Goal: Book appointment/travel/reservation

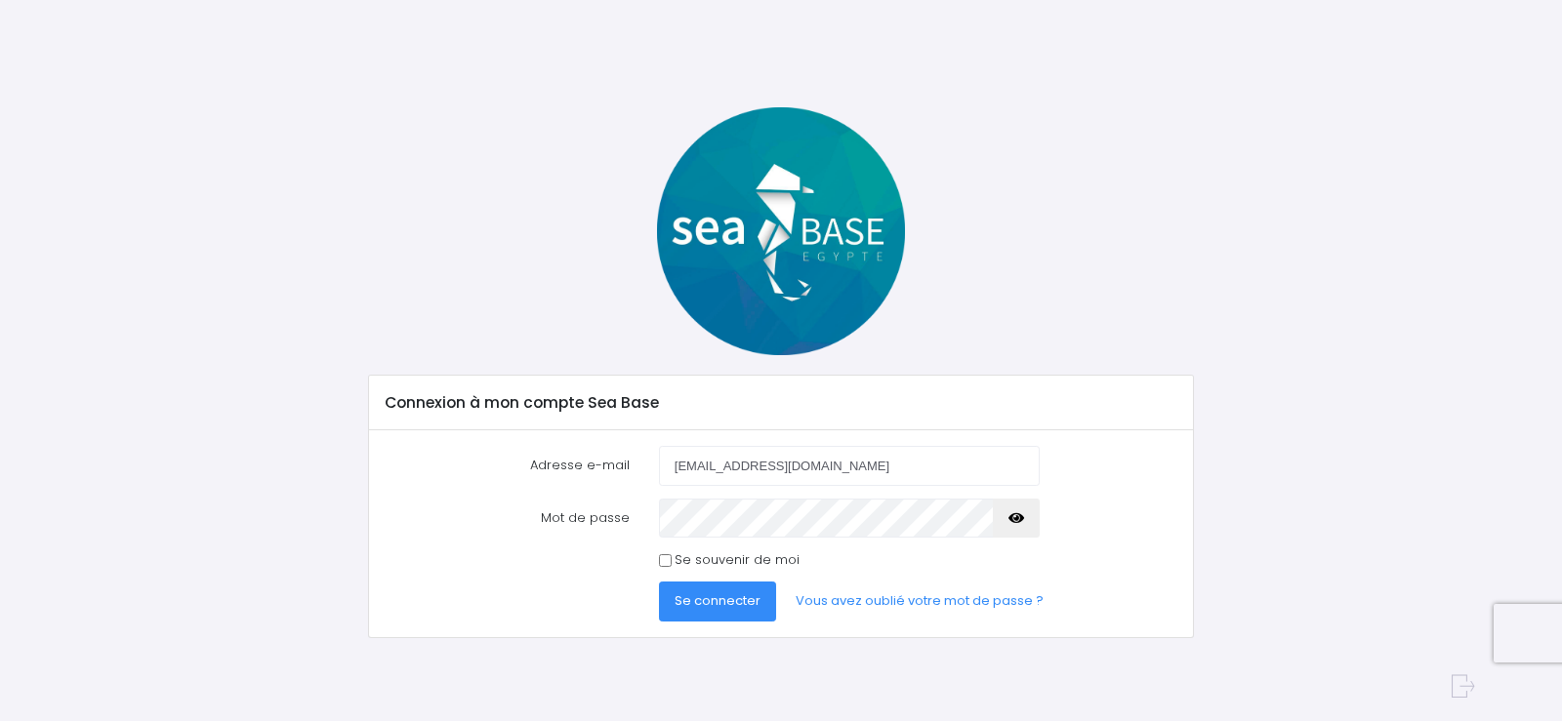
type input "[EMAIL_ADDRESS][DOMAIN_NAME]"
click at [737, 594] on span "Se connecter" at bounding box center [717, 601] width 86 height 19
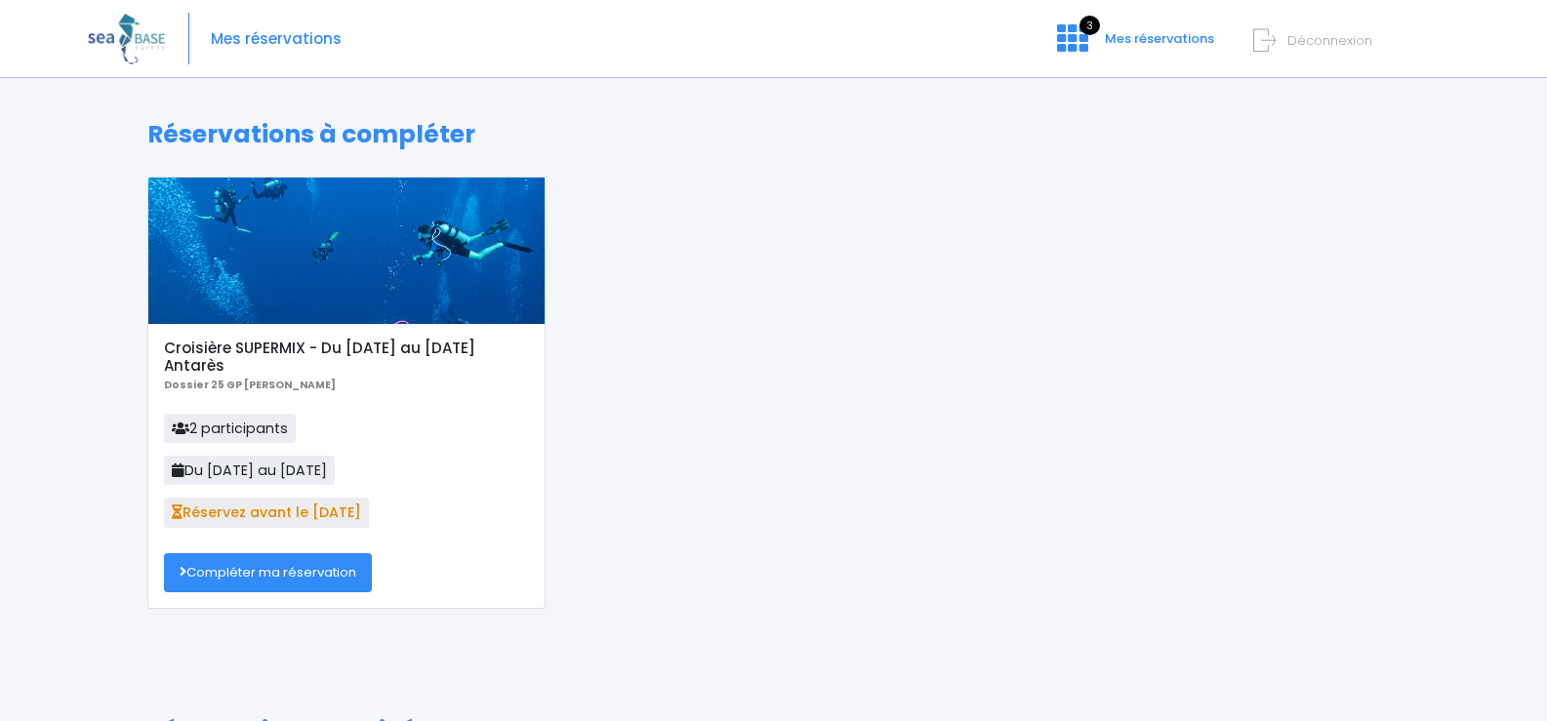
click at [263, 573] on link "Compléter ma réservation" at bounding box center [268, 572] width 208 height 39
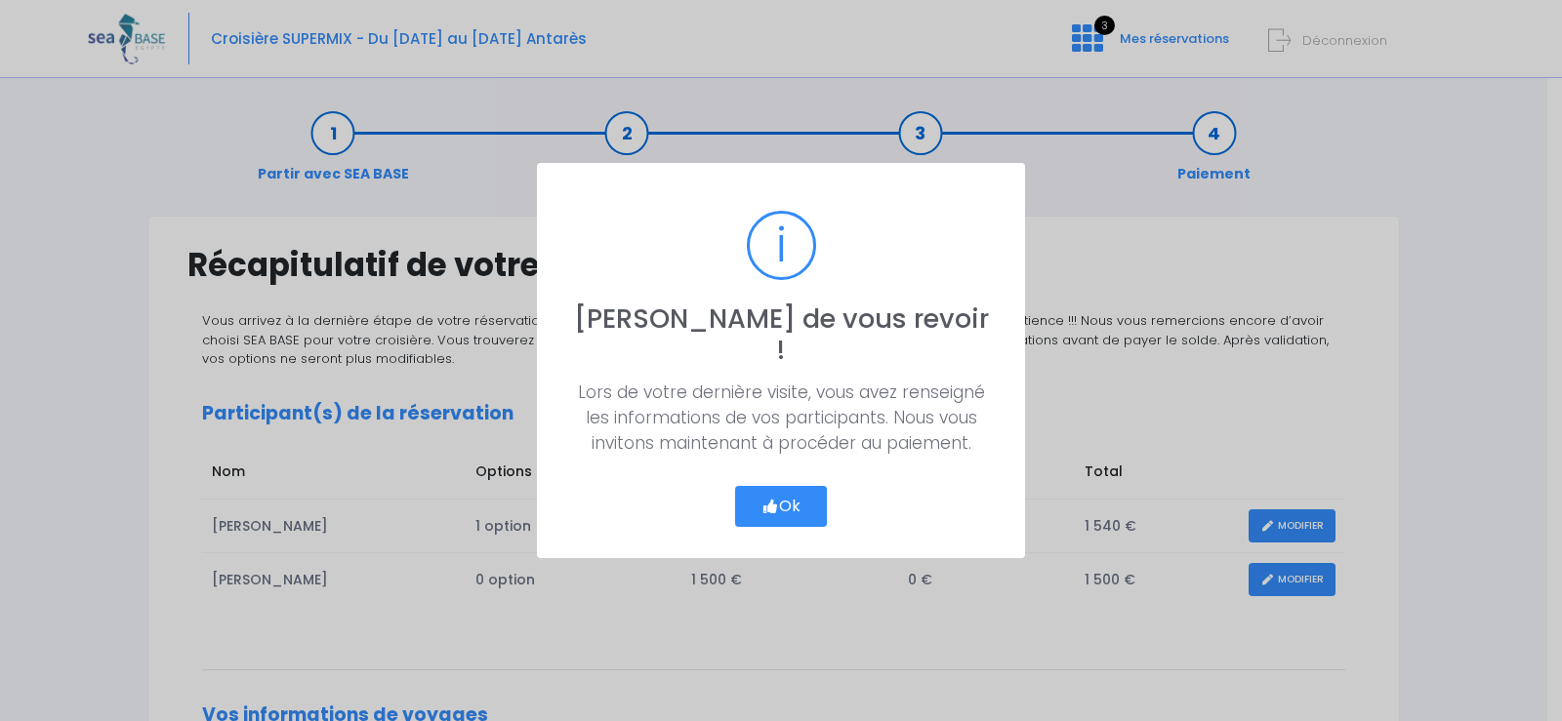
click at [772, 498] on button "Ok" at bounding box center [781, 506] width 92 height 41
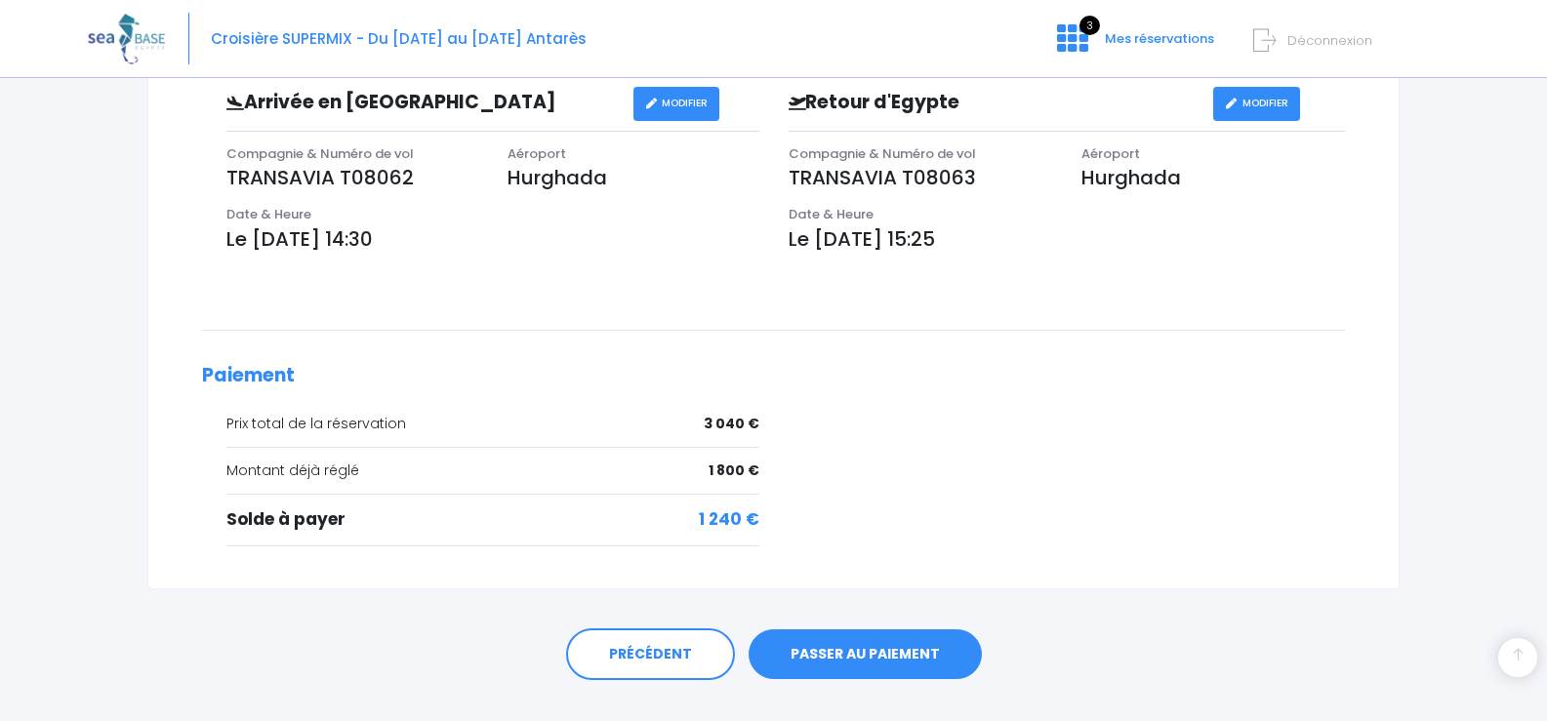
scroll to position [705, 0]
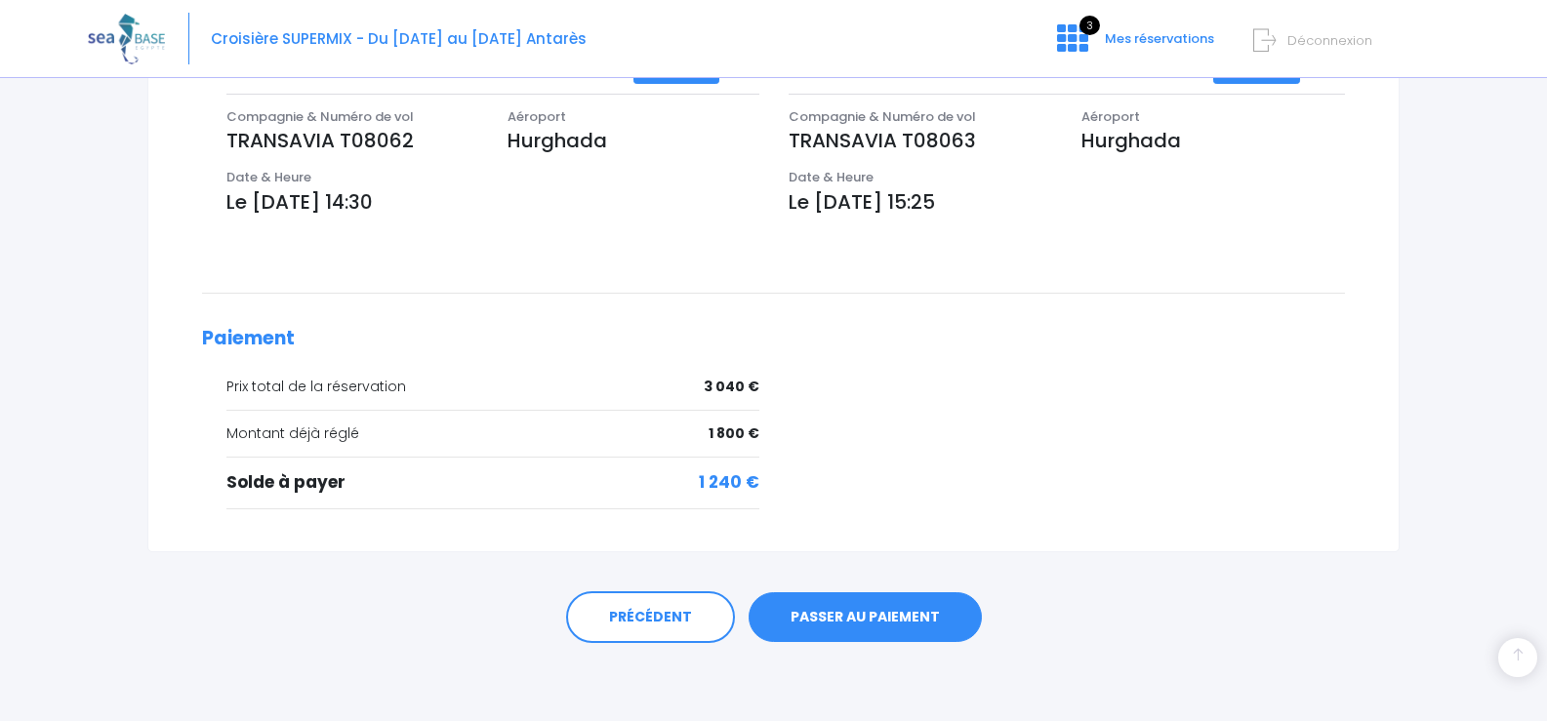
click at [824, 617] on link "PASSER AU PAIEMENT" at bounding box center [865, 617] width 233 height 51
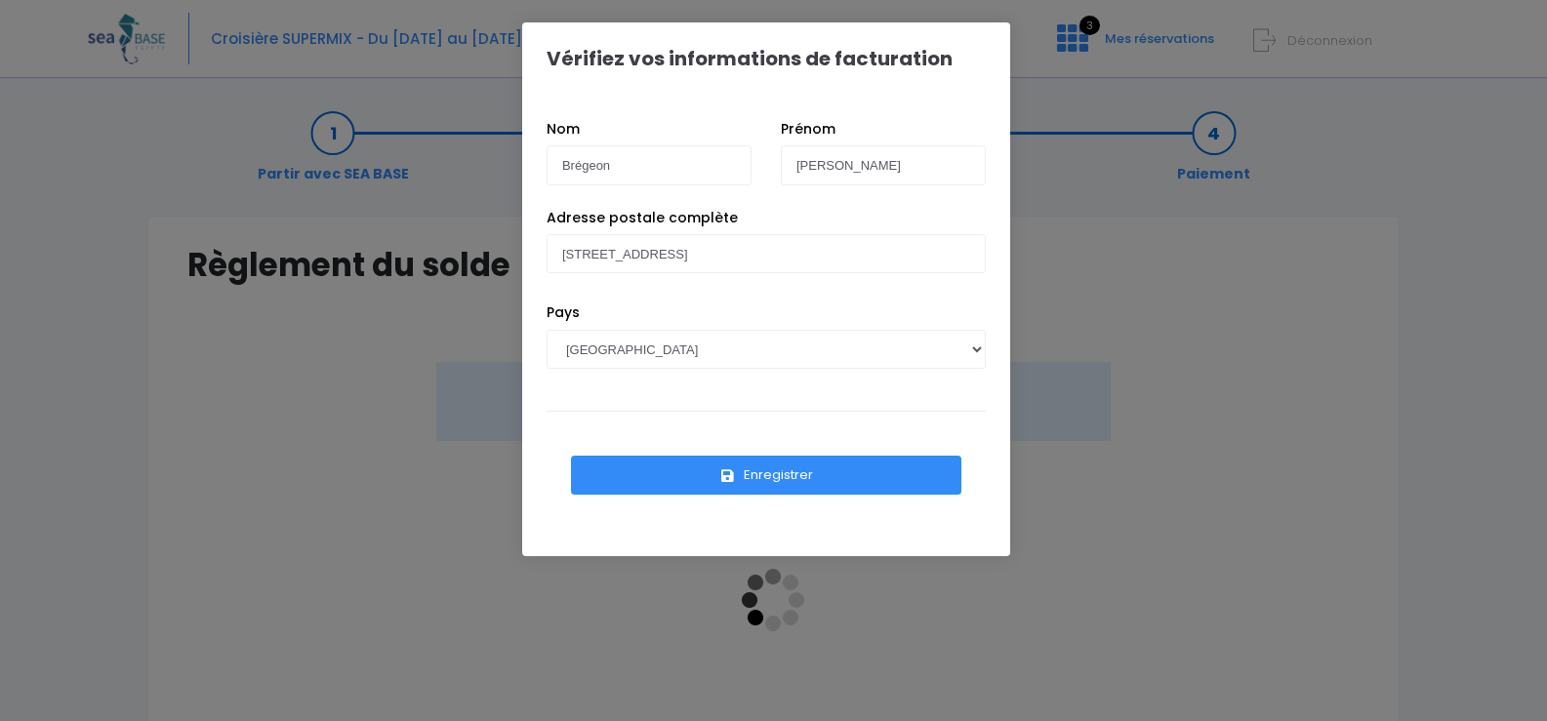
click at [710, 489] on button "Enregistrer" at bounding box center [766, 475] width 390 height 39
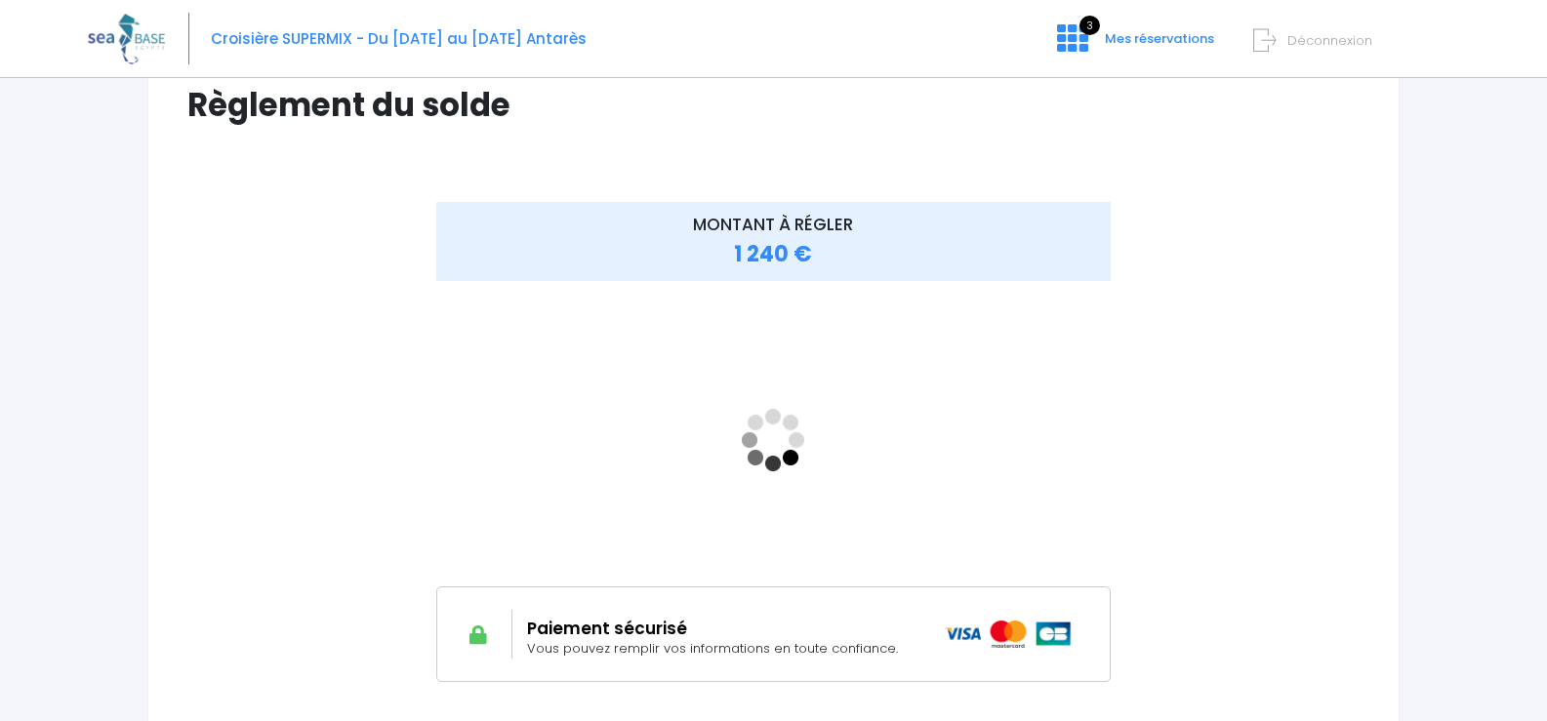
scroll to position [195, 0]
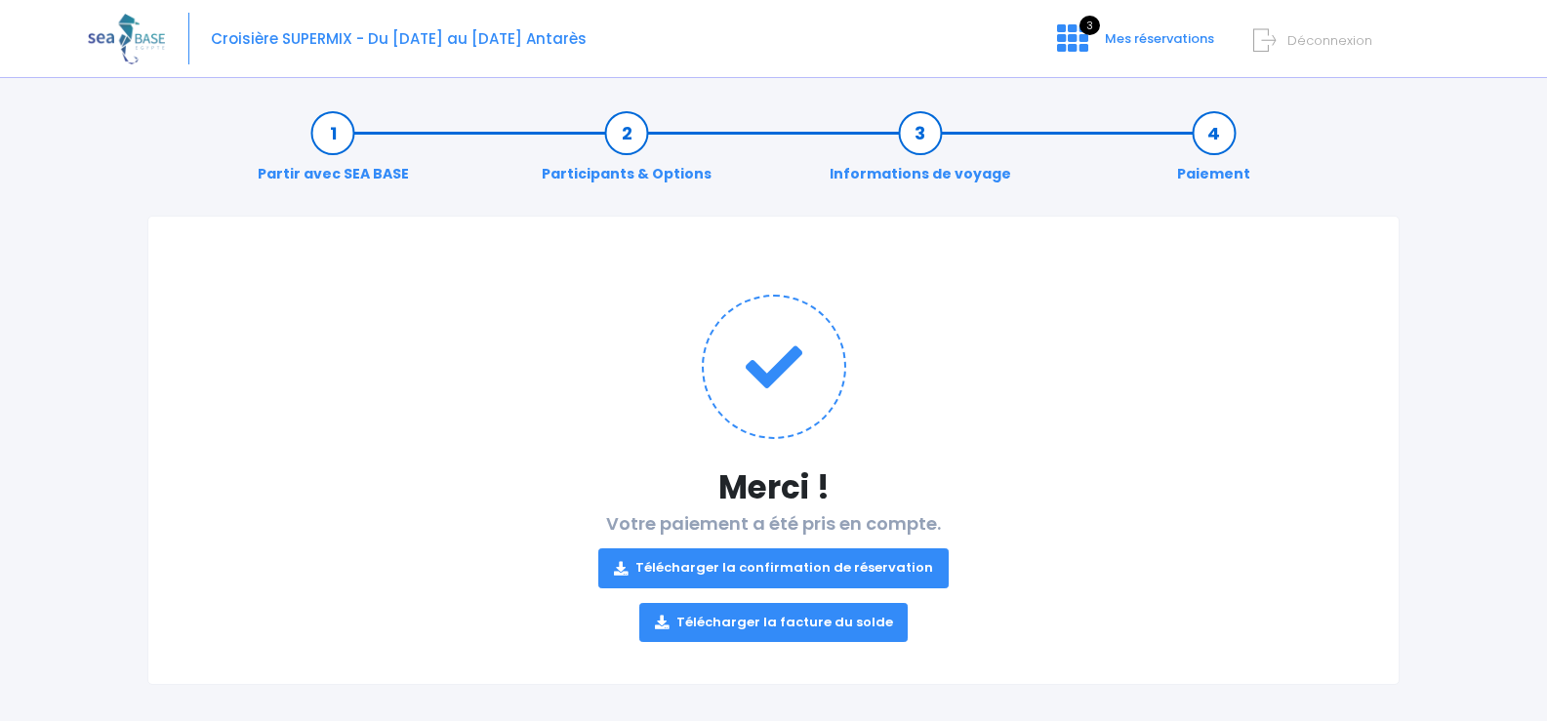
click at [772, 564] on link "Télécharger la confirmation de réservation" at bounding box center [773, 568] width 350 height 39
click at [775, 626] on link "Télécharger la facture du solde" at bounding box center [773, 622] width 269 height 39
